Goal: Find specific page/section: Find specific page/section

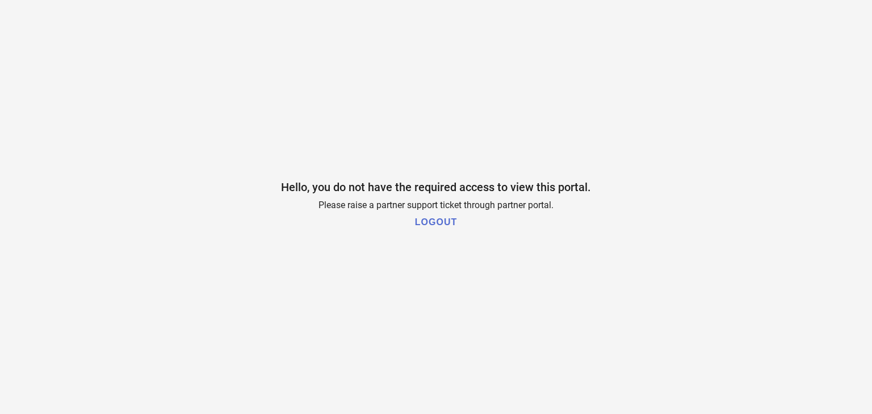
click at [434, 219] on h1 "LOGOUT" at bounding box center [436, 222] width 42 height 10
